Goal: Communication & Community: Answer question/provide support

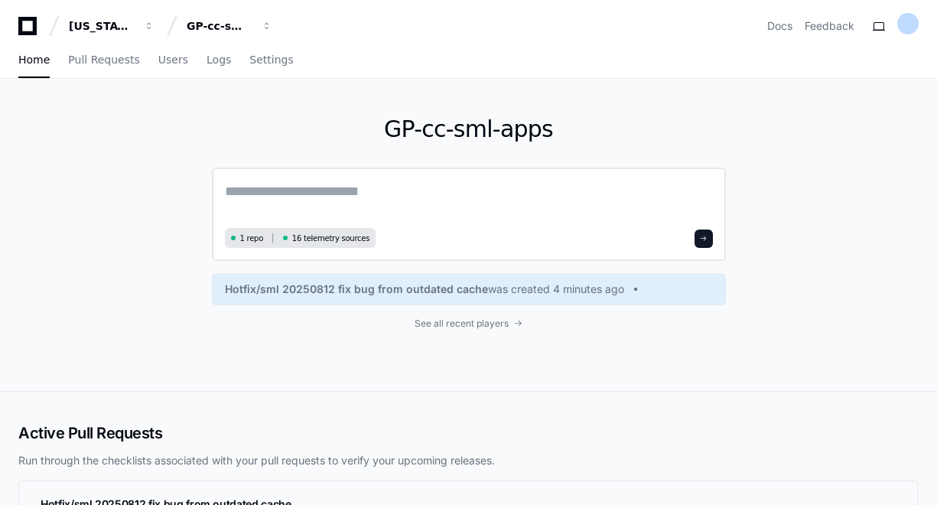
click at [235, 187] on textarea at bounding box center [469, 202] width 488 height 43
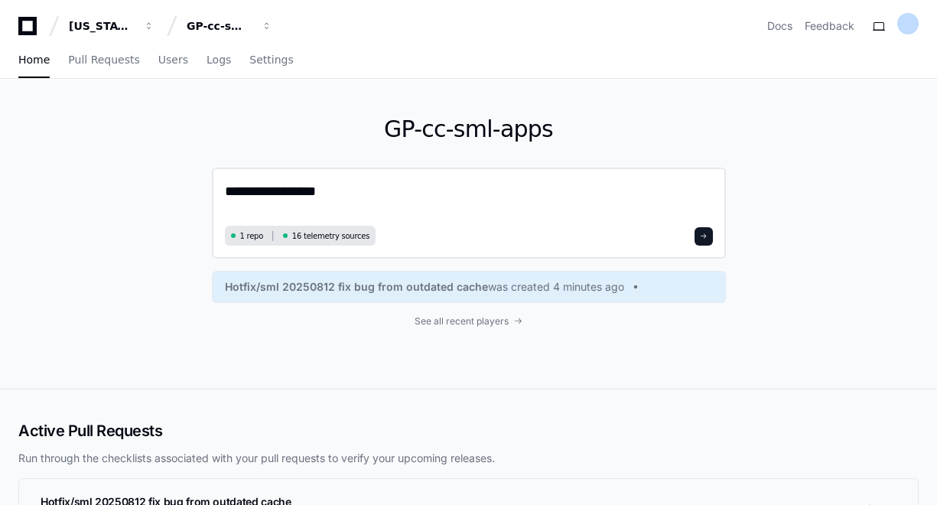
paste textarea "**********"
type textarea "**********"
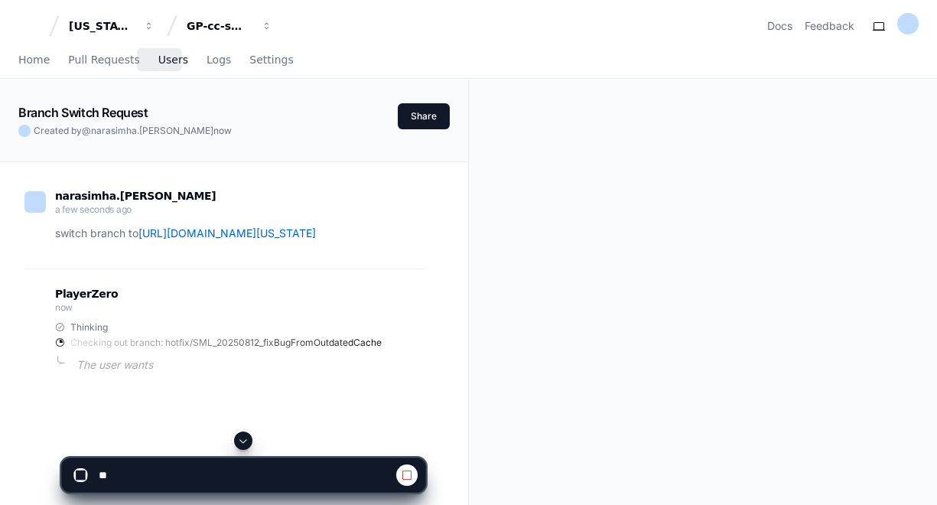
click at [159, 60] on span "Users" at bounding box center [173, 59] width 30 height 9
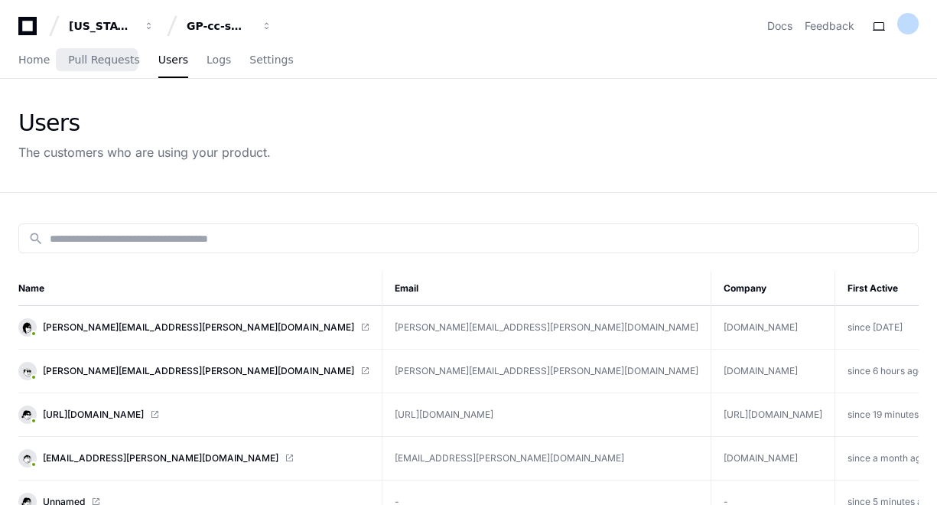
click at [47, 58] on div "Home Pull Requests Users Logs Settings" at bounding box center [155, 60] width 275 height 35
click at [29, 72] on link "Home" at bounding box center [33, 60] width 31 height 35
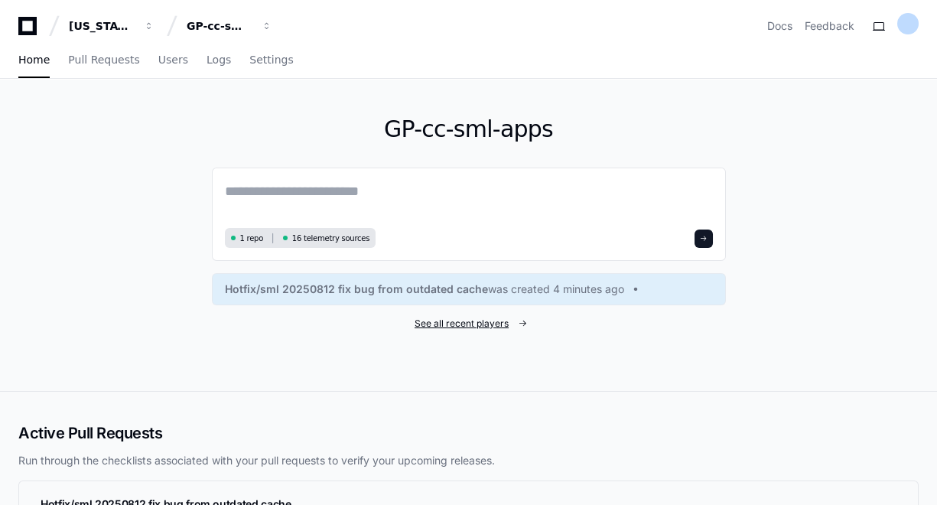
click at [496, 325] on span "See all recent players" at bounding box center [462, 324] width 94 height 12
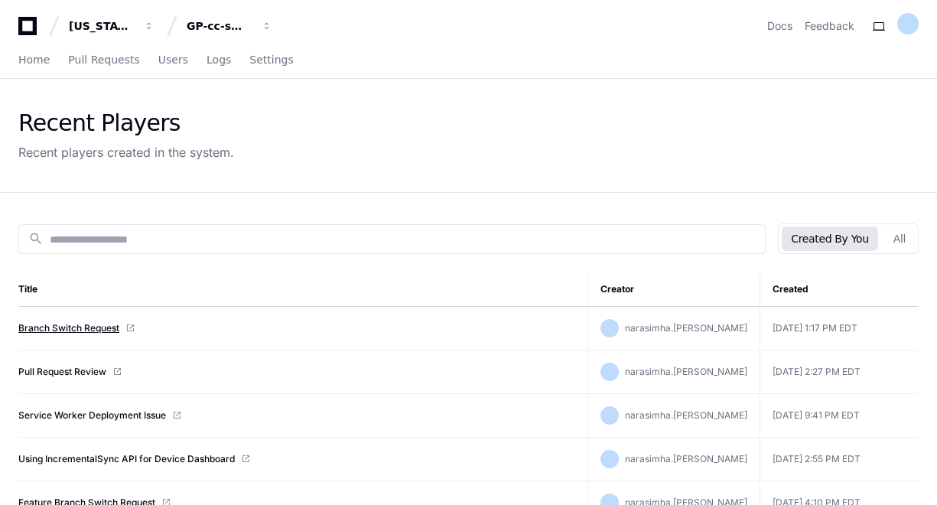
click at [83, 330] on link "Branch Switch Request" at bounding box center [68, 328] width 101 height 12
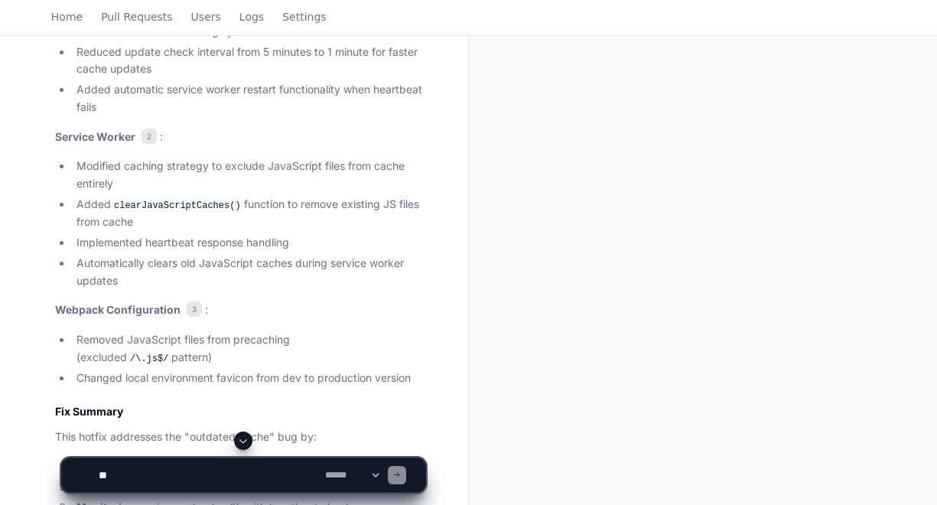
scroll to position [614, 0]
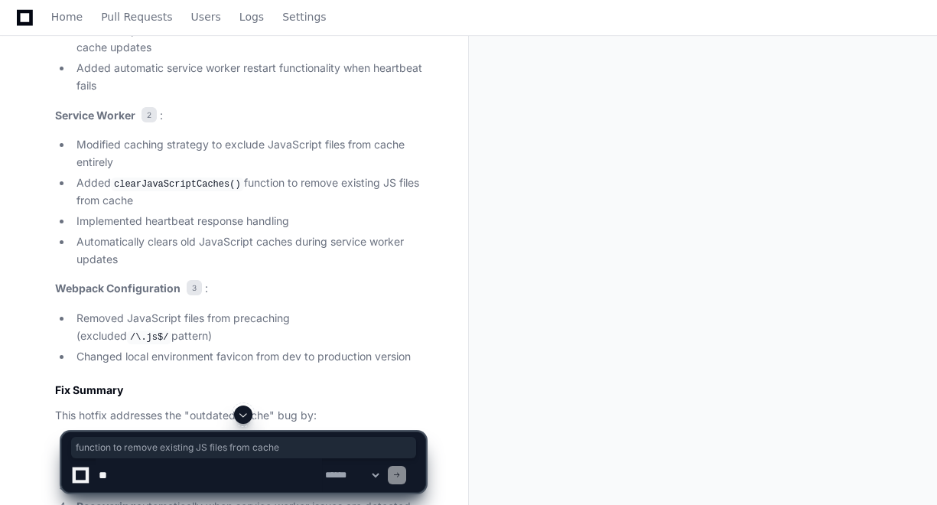
drag, startPoint x: 233, startPoint y: 200, endPoint x: 326, endPoint y: 210, distance: 93.9
click at [326, 210] on li "Added clearJavaScriptCaches() function to remove existing JS files from cache" at bounding box center [248, 191] width 353 height 35
click at [253, 210] on li "Added clearJavaScriptCaches() function to remove existing JS files from cache" at bounding box center [248, 191] width 353 height 35
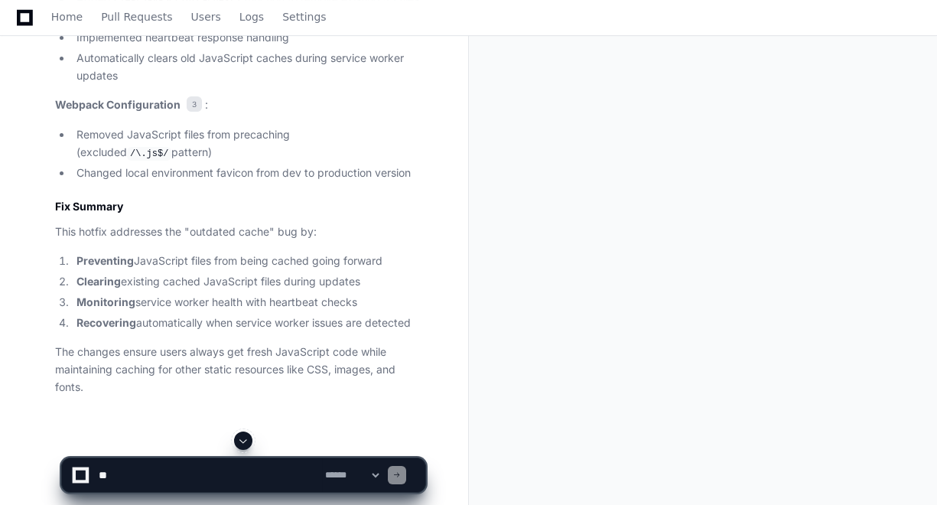
scroll to position [824, 0]
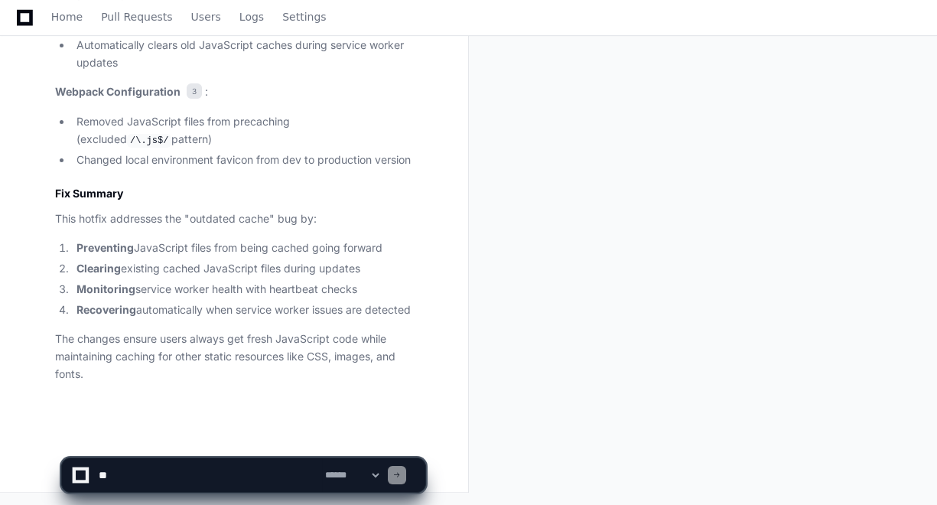
click at [201, 479] on textarea at bounding box center [209, 475] width 226 height 34
type textarea "**********"
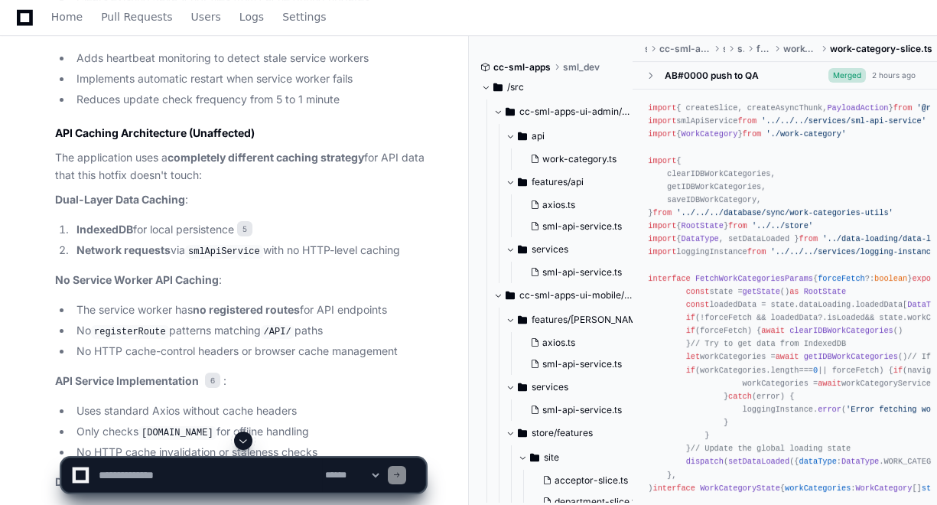
scroll to position [1889, 0]
